Goal: Consume media (video, audio): Consume media (video, audio)

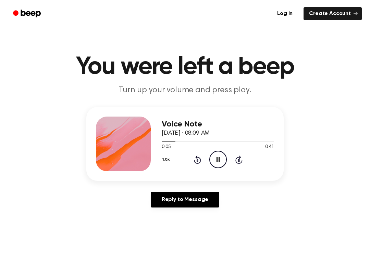
click at [225, 157] on icon "Pause Audio" at bounding box center [217, 159] width 17 height 17
click at [218, 170] on div "Voice Note September 25, 2025 · 08:09 AM 0:05 0:41 Your browser does not suppor…" at bounding box center [218, 144] width 112 height 55
click at [224, 157] on icon "Play Audio" at bounding box center [217, 159] width 17 height 17
click at [213, 155] on icon "Pause Audio" at bounding box center [217, 159] width 17 height 17
click at [216, 160] on icon "Play Audio" at bounding box center [217, 159] width 17 height 17
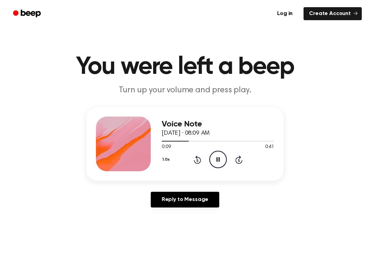
click at [227, 159] on div "1.0x Rewind 5 seconds Pause Audio Skip 5 seconds" at bounding box center [218, 159] width 112 height 17
click at [217, 163] on icon "Pause Audio" at bounding box center [217, 159] width 17 height 17
click at [216, 163] on icon "Play Audio" at bounding box center [217, 159] width 17 height 17
click at [216, 156] on icon "Pause Audio" at bounding box center [217, 159] width 17 height 17
click at [221, 155] on icon "Play Audio" at bounding box center [217, 159] width 17 height 17
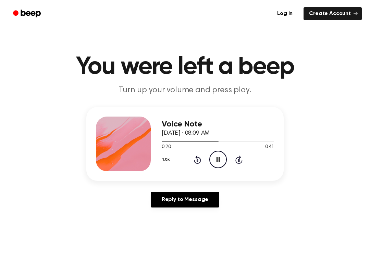
click at [222, 157] on icon "Pause Audio" at bounding box center [217, 159] width 17 height 17
click at [225, 166] on icon "Play Audio" at bounding box center [217, 159] width 17 height 17
click at [225, 166] on icon "Pause Audio" at bounding box center [217, 159] width 17 height 17
click at [213, 158] on icon "Play Audio" at bounding box center [217, 159] width 17 height 17
click at [197, 155] on icon "Rewind 5 seconds" at bounding box center [197, 159] width 8 height 9
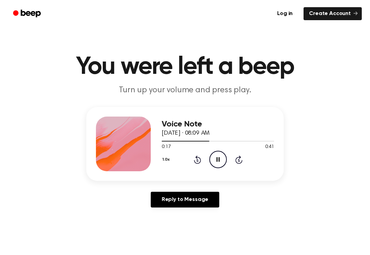
click at [221, 161] on icon "Pause Audio" at bounding box center [217, 159] width 17 height 17
click at [217, 158] on icon at bounding box center [218, 159] width 4 height 4
click at [226, 148] on div "0:21 0:41" at bounding box center [218, 147] width 112 height 7
click at [219, 165] on icon "Pause Audio" at bounding box center [217, 159] width 17 height 17
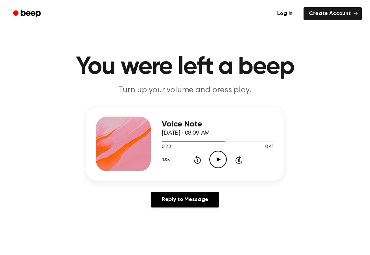
click at [213, 157] on icon "Play Audio" at bounding box center [217, 159] width 17 height 17
click at [221, 158] on icon "Pause Audio" at bounding box center [217, 159] width 17 height 17
click at [200, 158] on icon at bounding box center [197, 160] width 7 height 8
click at [201, 160] on div "1.0x Rewind 5 seconds Play Audio Skip 5 seconds" at bounding box center [218, 159] width 112 height 17
click at [217, 160] on icon at bounding box center [218, 159] width 4 height 4
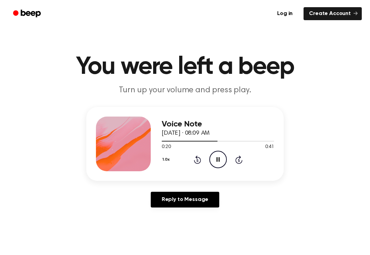
click at [220, 160] on icon "Pause Audio" at bounding box center [217, 159] width 17 height 17
click at [212, 161] on icon "Play Audio" at bounding box center [217, 159] width 17 height 17
click at [224, 158] on icon "Pause Audio" at bounding box center [217, 159] width 17 height 17
click at [221, 158] on icon "Play Audio" at bounding box center [217, 159] width 17 height 17
click at [209, 160] on circle at bounding box center [217, 159] width 17 height 17
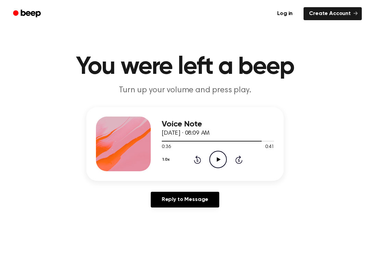
click at [224, 161] on icon "Play Audio" at bounding box center [217, 159] width 17 height 17
click at [216, 158] on icon at bounding box center [217, 159] width 3 height 4
click at [222, 158] on icon "Play Audio" at bounding box center [217, 159] width 17 height 17
click at [194, 156] on icon "Rewind 5 seconds" at bounding box center [197, 159] width 8 height 9
click at [213, 160] on icon "Pause Audio" at bounding box center [217, 159] width 17 height 17
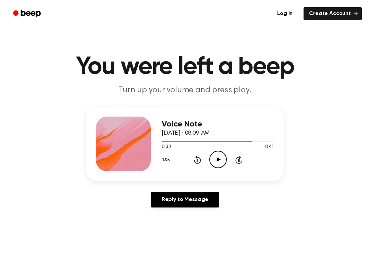
click at [221, 158] on icon "Play Audio" at bounding box center [217, 159] width 17 height 17
click at [195, 156] on icon "Rewind 5 seconds" at bounding box center [197, 159] width 8 height 9
click at [219, 156] on icon "Pause Audio" at bounding box center [217, 159] width 17 height 17
click at [217, 156] on icon "Play Audio" at bounding box center [217, 159] width 17 height 17
click at [217, 161] on icon at bounding box center [217, 159] width 3 height 4
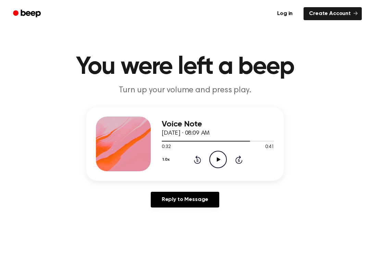
click at [193, 160] on icon "Rewind 5 seconds" at bounding box center [197, 159] width 8 height 9
click at [218, 159] on icon at bounding box center [218, 159] width 4 height 4
click at [194, 159] on icon "Rewind 5 seconds" at bounding box center [197, 159] width 8 height 9
click at [216, 162] on icon "Pause Audio" at bounding box center [217, 159] width 17 height 17
click at [198, 160] on icon "Rewind 5 seconds" at bounding box center [197, 159] width 8 height 9
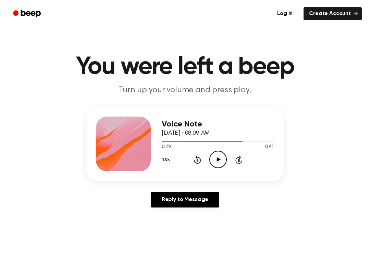
click at [211, 159] on icon "Play Audio" at bounding box center [217, 159] width 17 height 17
click at [194, 157] on icon "Rewind 5 seconds" at bounding box center [197, 159] width 8 height 9
click at [221, 157] on icon "Pause Audio" at bounding box center [217, 159] width 17 height 17
click at [172, 164] on button "1.0x" at bounding box center [167, 160] width 10 height 12
click at [213, 159] on icon "Play Audio" at bounding box center [217, 159] width 17 height 17
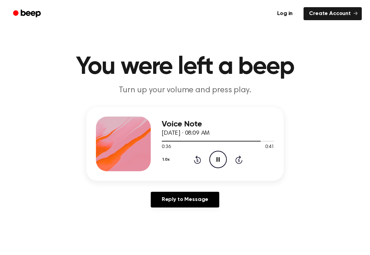
click at [165, 160] on button "1.0x" at bounding box center [167, 160] width 10 height 12
click at [216, 157] on icon "Pause Audio" at bounding box center [217, 159] width 17 height 17
click at [219, 159] on icon at bounding box center [218, 159] width 4 height 4
click at [219, 162] on icon at bounding box center [217, 159] width 3 height 4
click at [199, 157] on icon "Rewind 5 seconds" at bounding box center [197, 159] width 8 height 9
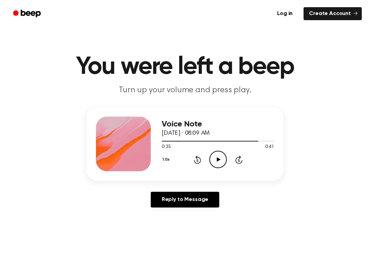
click at [215, 161] on icon "Play Audio" at bounding box center [217, 159] width 17 height 17
click at [219, 158] on icon "Pause Audio" at bounding box center [217, 159] width 17 height 17
click at [222, 161] on icon "Play Audio" at bounding box center [217, 159] width 17 height 17
click at [194, 157] on icon "Rewind 5 seconds" at bounding box center [197, 159] width 8 height 9
click at [219, 159] on icon "Pause Audio" at bounding box center [217, 159] width 17 height 17
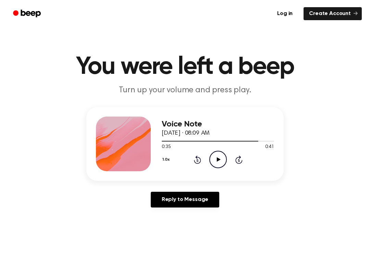
click at [213, 159] on icon "Play Audio" at bounding box center [217, 159] width 17 height 17
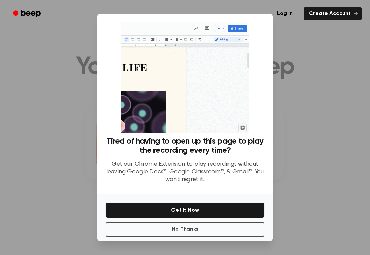
click at [298, 164] on div at bounding box center [185, 127] width 370 height 255
click at [290, 174] on div at bounding box center [185, 127] width 370 height 255
click at [302, 177] on div at bounding box center [185, 127] width 370 height 255
click at [313, 180] on div at bounding box center [185, 127] width 370 height 255
click at [253, 217] on button "Get It Now" at bounding box center [184, 210] width 159 height 15
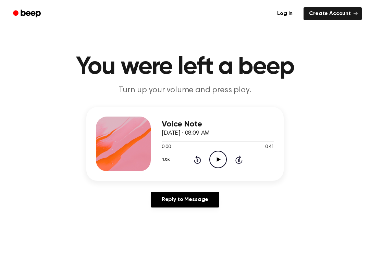
click at [241, 156] on icon "Skip 5 seconds" at bounding box center [239, 159] width 8 height 9
click at [239, 156] on icon at bounding box center [238, 160] width 7 height 8
click at [238, 159] on icon "Skip 5 seconds" at bounding box center [239, 159] width 8 height 9
click at [239, 160] on icon at bounding box center [239, 160] width 2 height 3
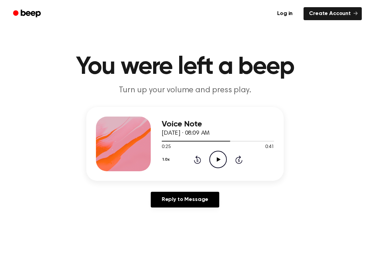
click at [238, 160] on icon "Skip 5 seconds" at bounding box center [239, 159] width 8 height 9
click at [211, 157] on icon "Play Audio" at bounding box center [217, 159] width 17 height 17
click at [192, 165] on div "1.0x Rewind 5 seconds Pause Audio Skip 5 seconds" at bounding box center [218, 159] width 112 height 17
click at [217, 161] on icon "Pause Audio" at bounding box center [217, 159] width 17 height 17
